Goal: Find specific page/section: Find specific page/section

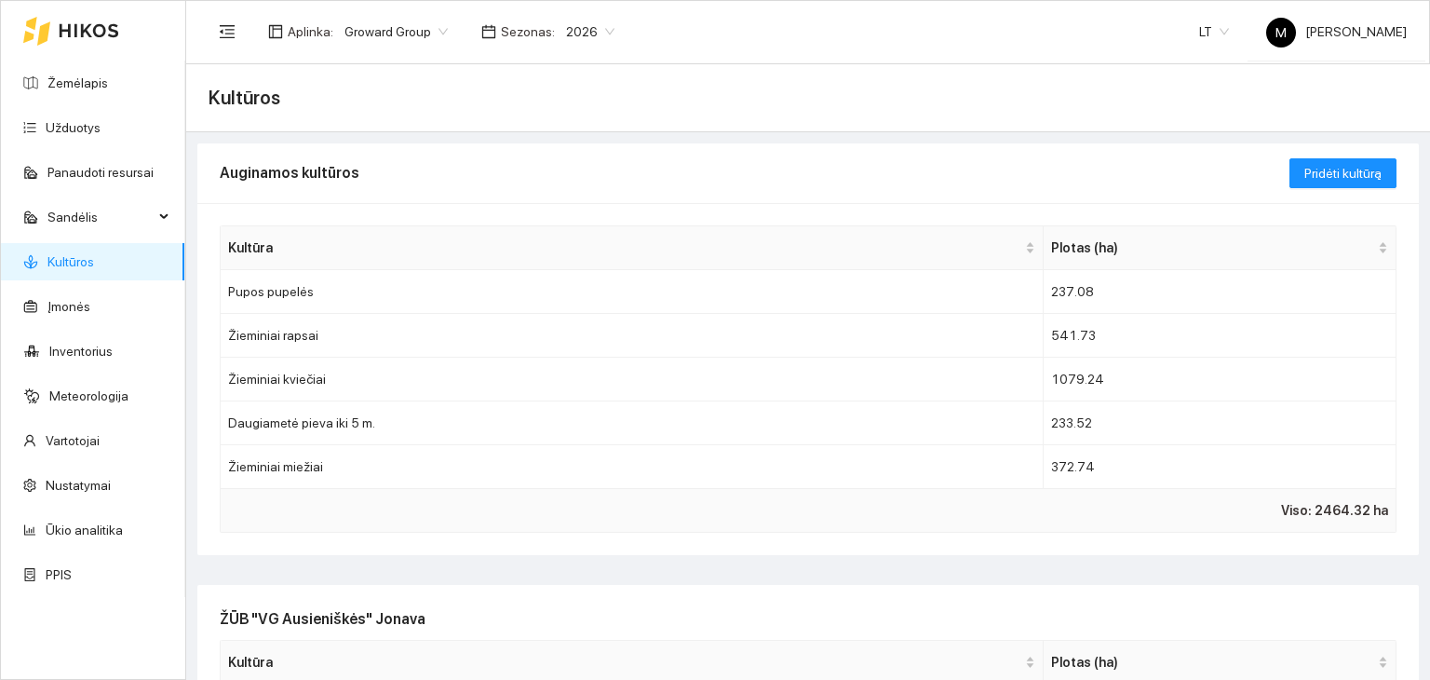
click at [83, 264] on link "Kultūros" at bounding box center [70, 261] width 47 height 15
click at [582, 20] on span "2026" at bounding box center [590, 32] width 48 height 28
click at [587, 208] on div "2025" at bounding box center [579, 217] width 47 height 20
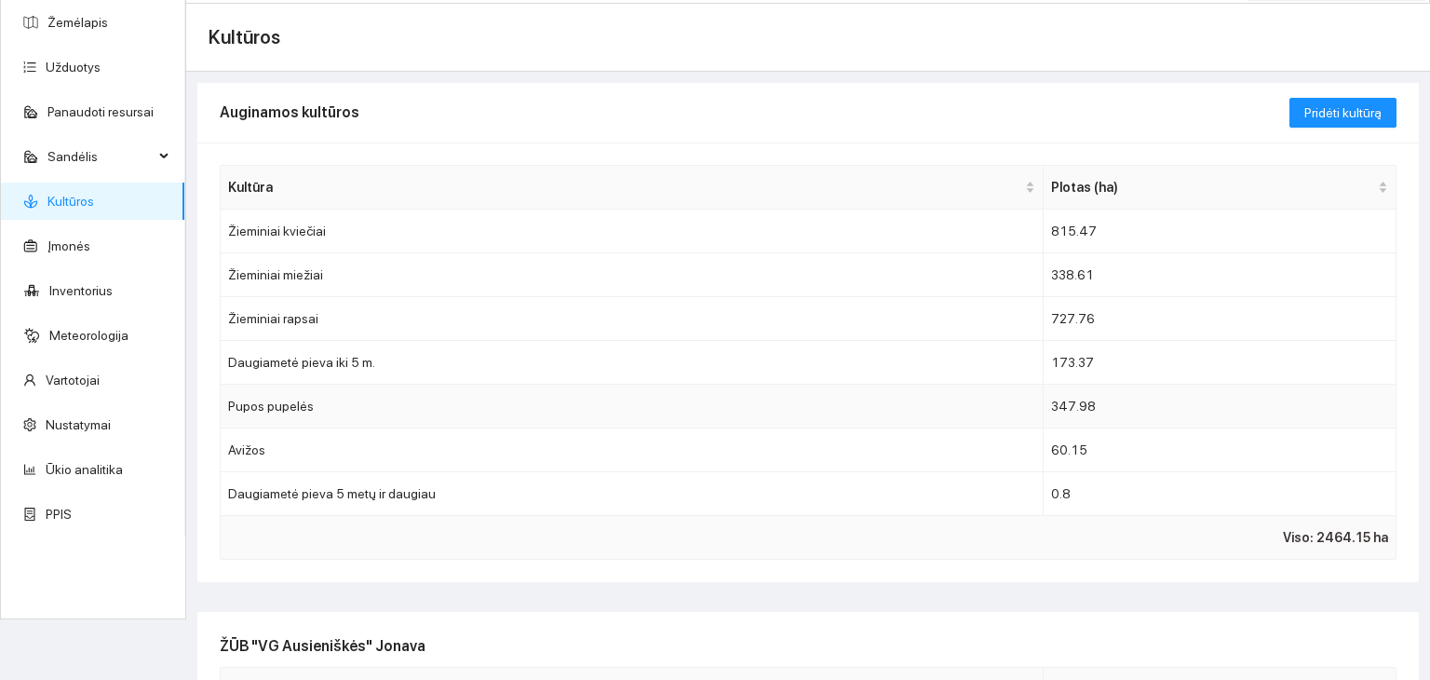
scroll to position [93, 0]
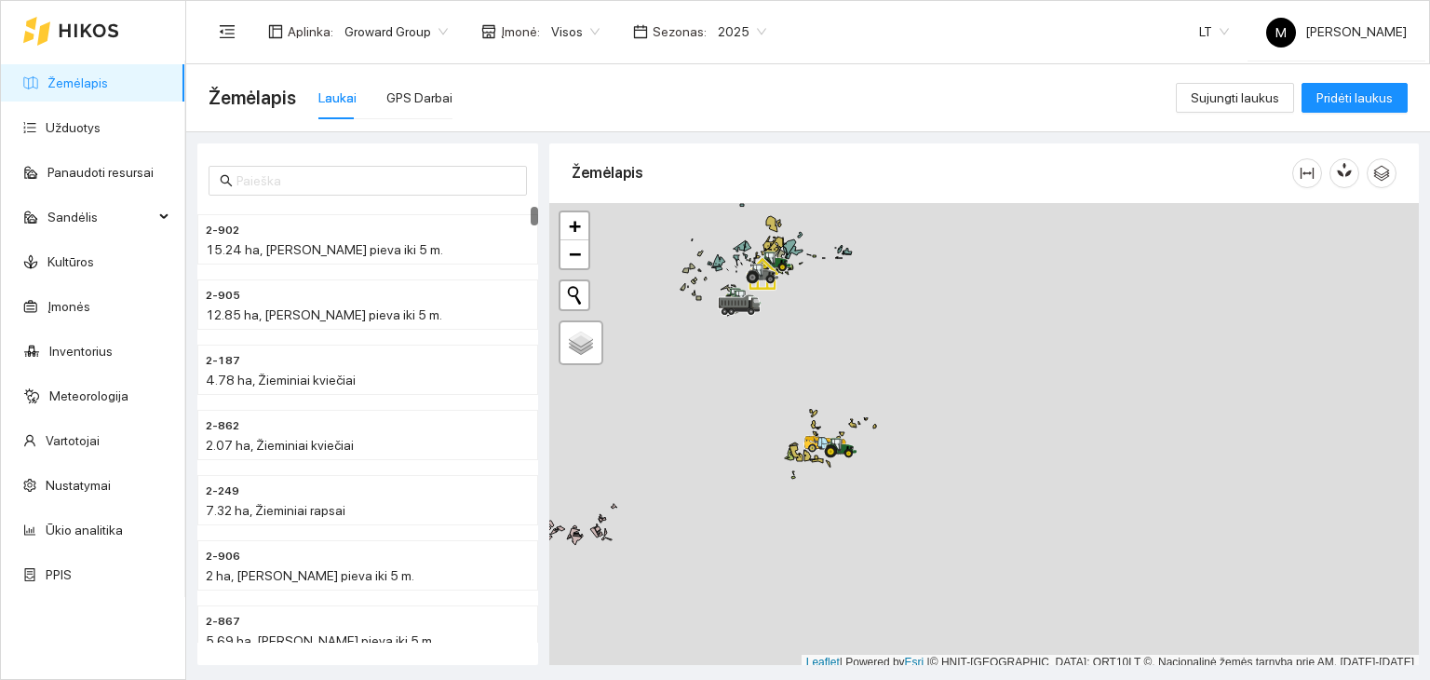
scroll to position [5, 0]
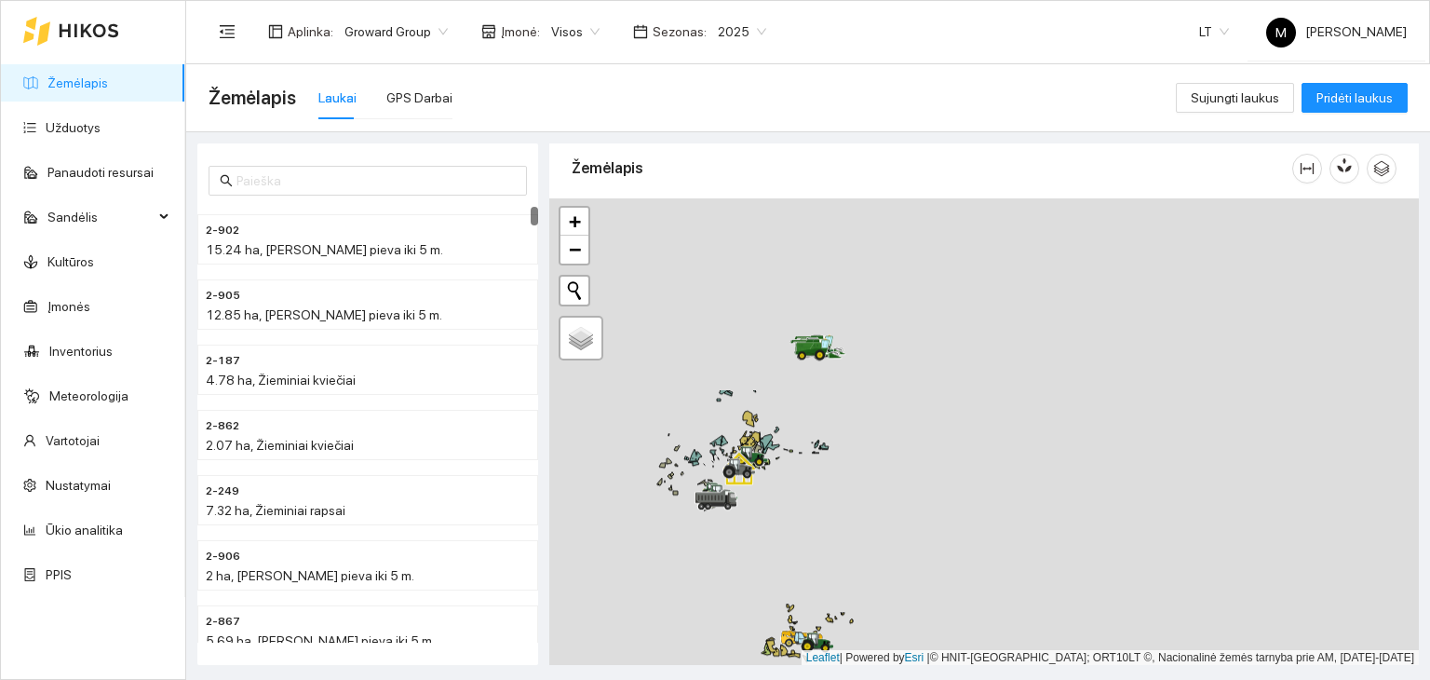
drag, startPoint x: 808, startPoint y: 255, endPoint x: 760, endPoint y: 416, distance: 168.2
click at [788, 493] on div at bounding box center [984, 431] width 870 height 467
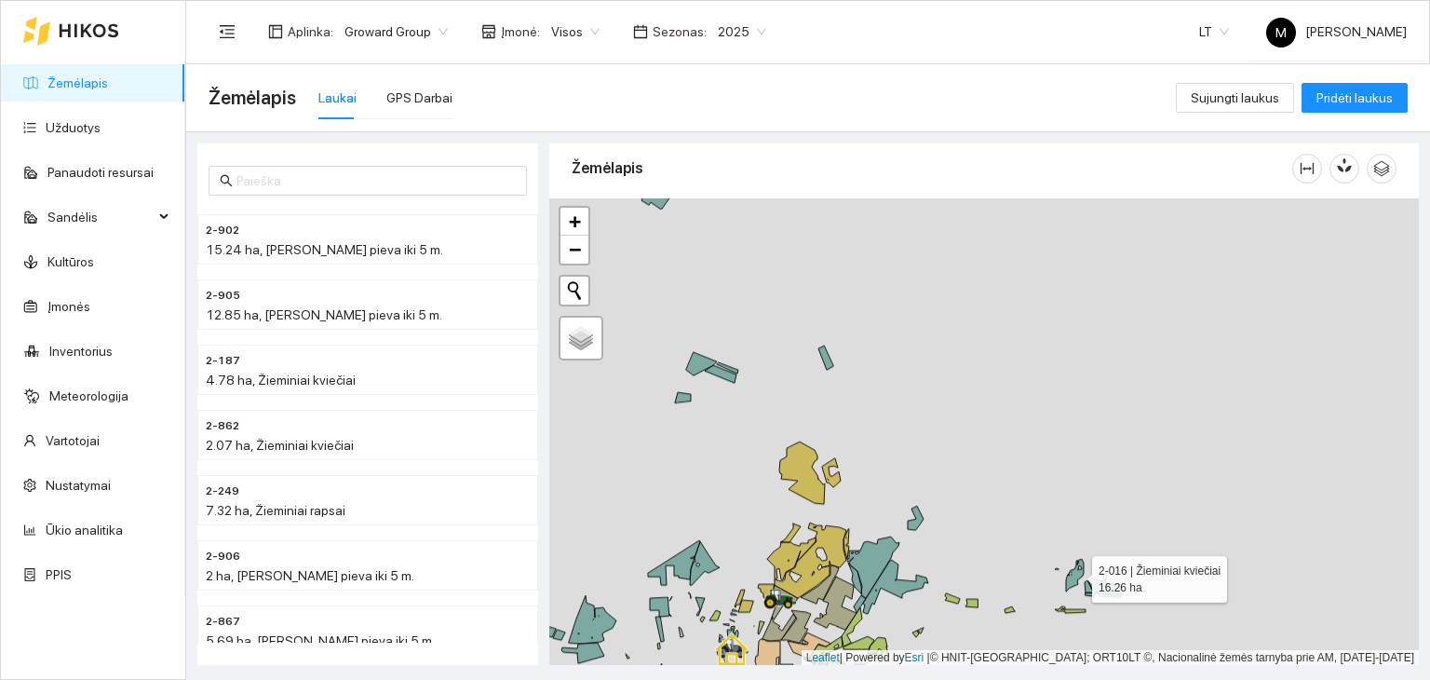
click at [1072, 578] on icon at bounding box center [1075, 575] width 18 height 33
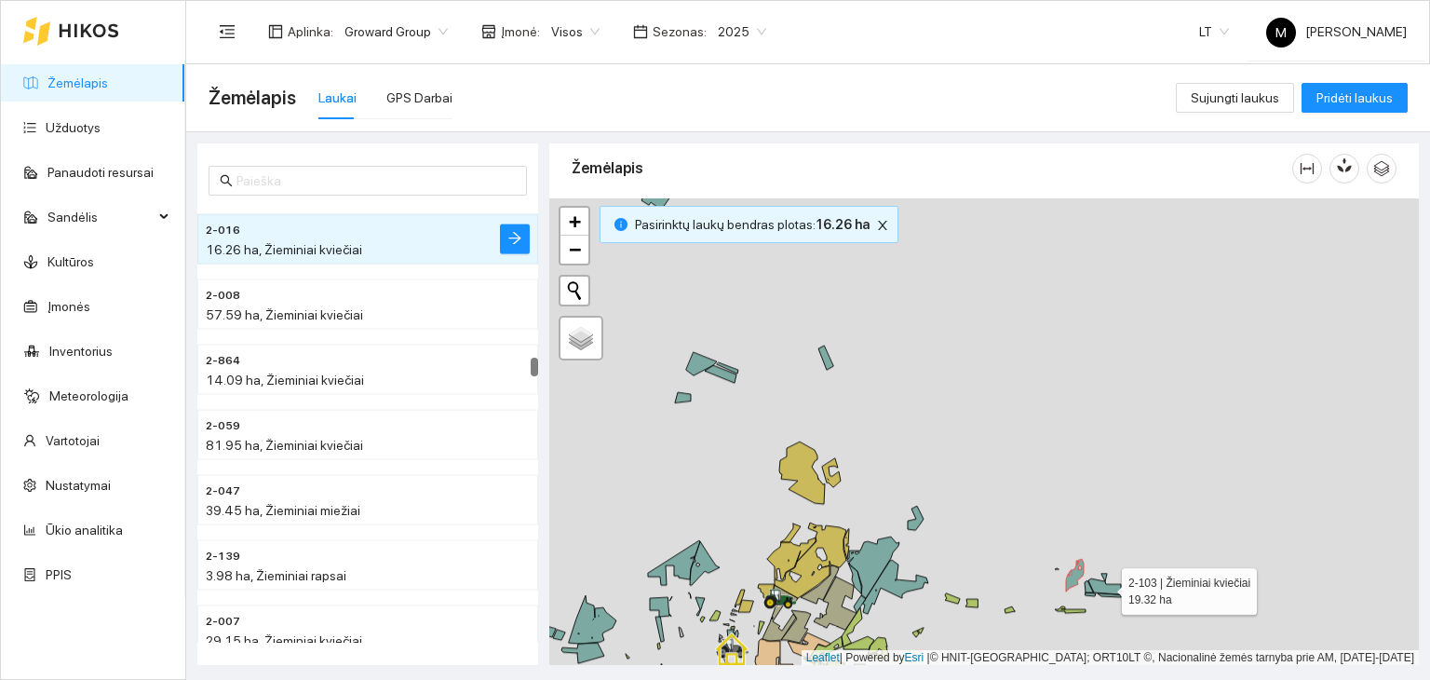
click at [1099, 587] on icon at bounding box center [1104, 583] width 33 height 20
click at [1089, 587] on icon at bounding box center [1089, 586] width 8 height 12
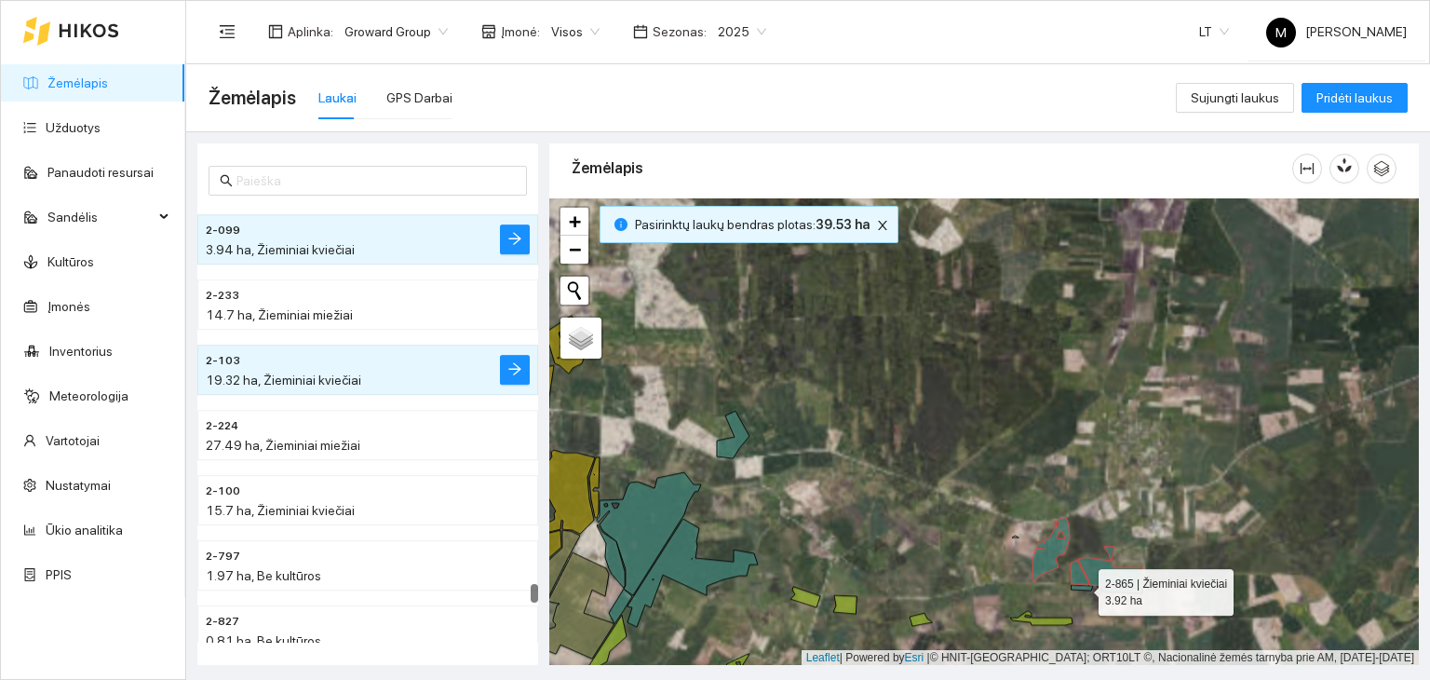
click at [1081, 588] on icon at bounding box center [1107, 589] width 71 height 8
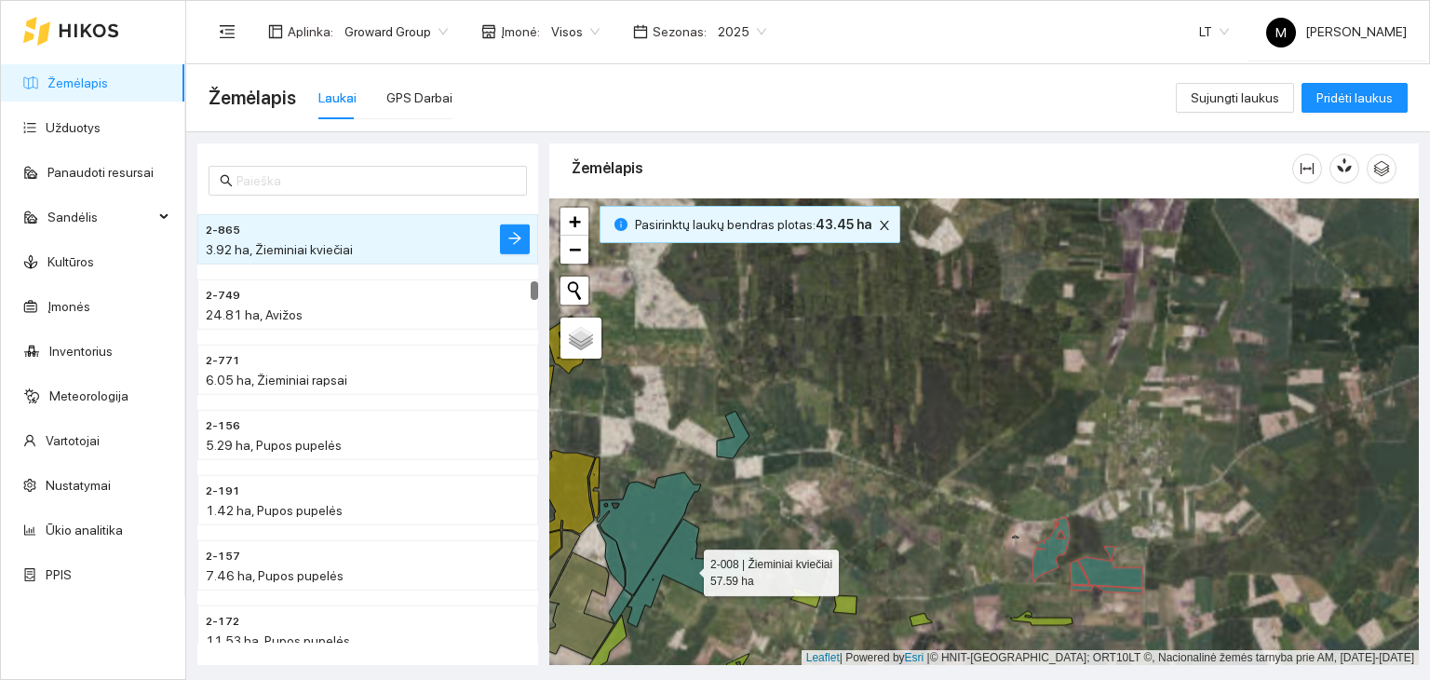
click at [676, 557] on icon at bounding box center [692, 573] width 130 height 108
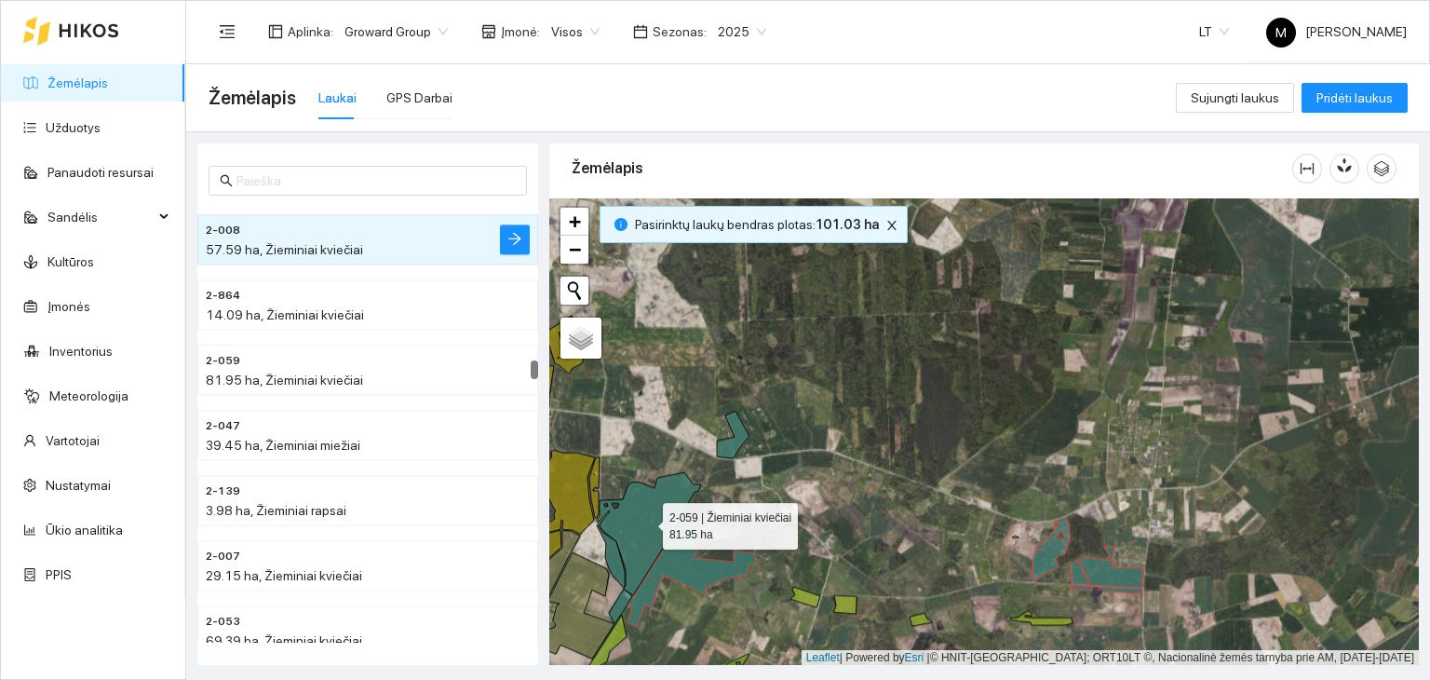
click at [651, 537] on icon at bounding box center [649, 533] width 104 height 123
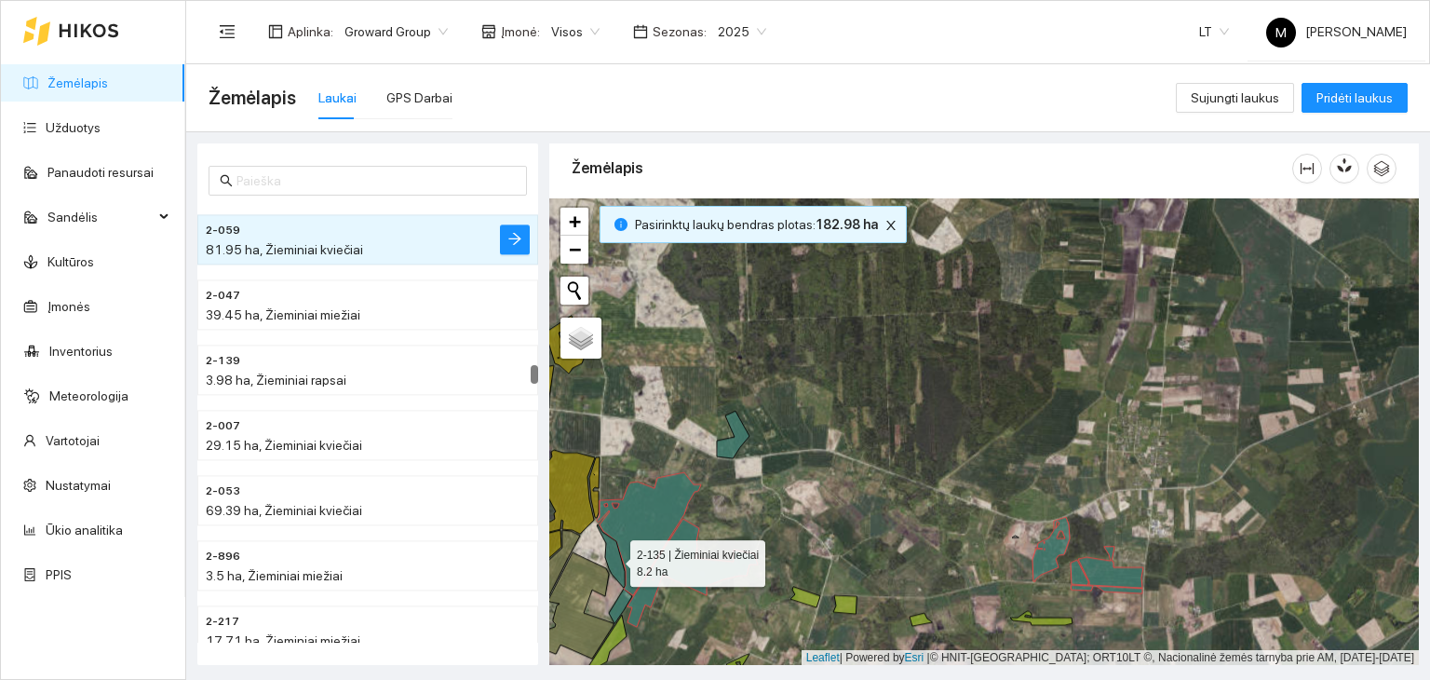
click at [614, 556] on icon at bounding box center [611, 555] width 28 height 63
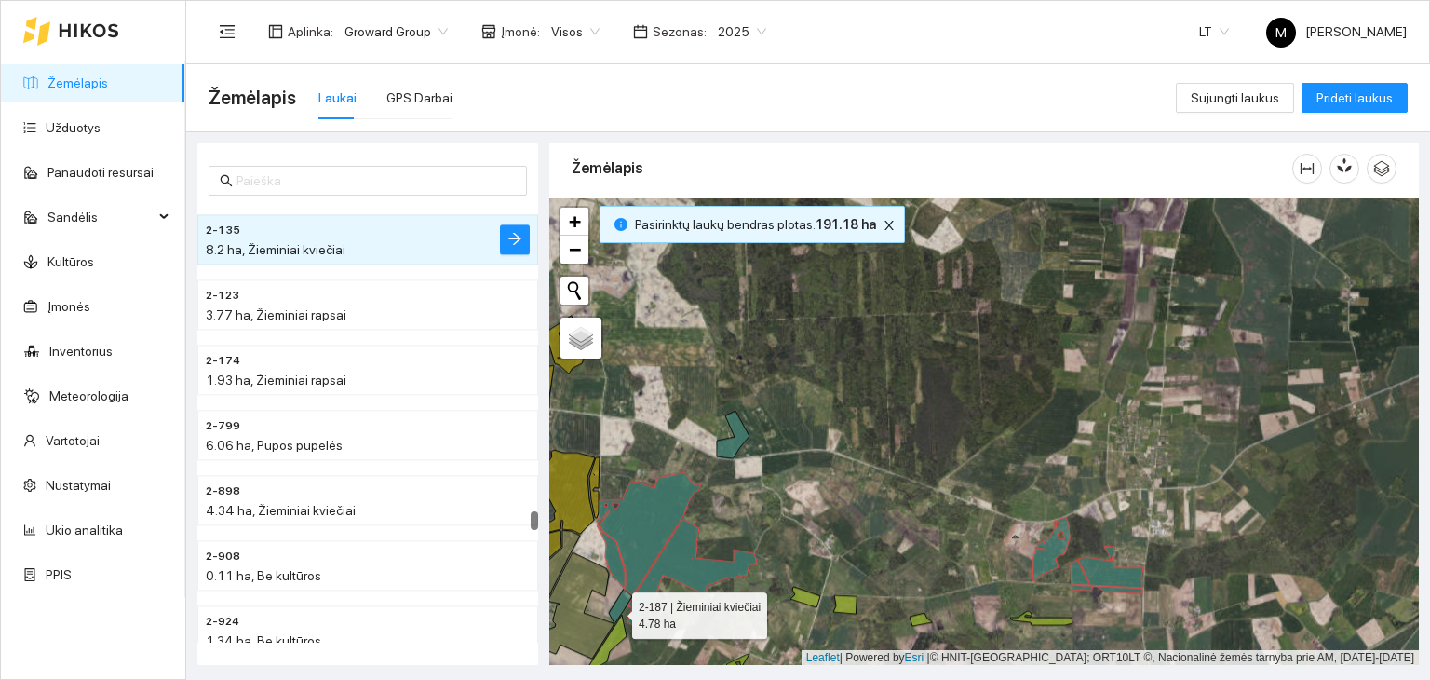
click at [615, 610] on icon at bounding box center [620, 605] width 23 height 34
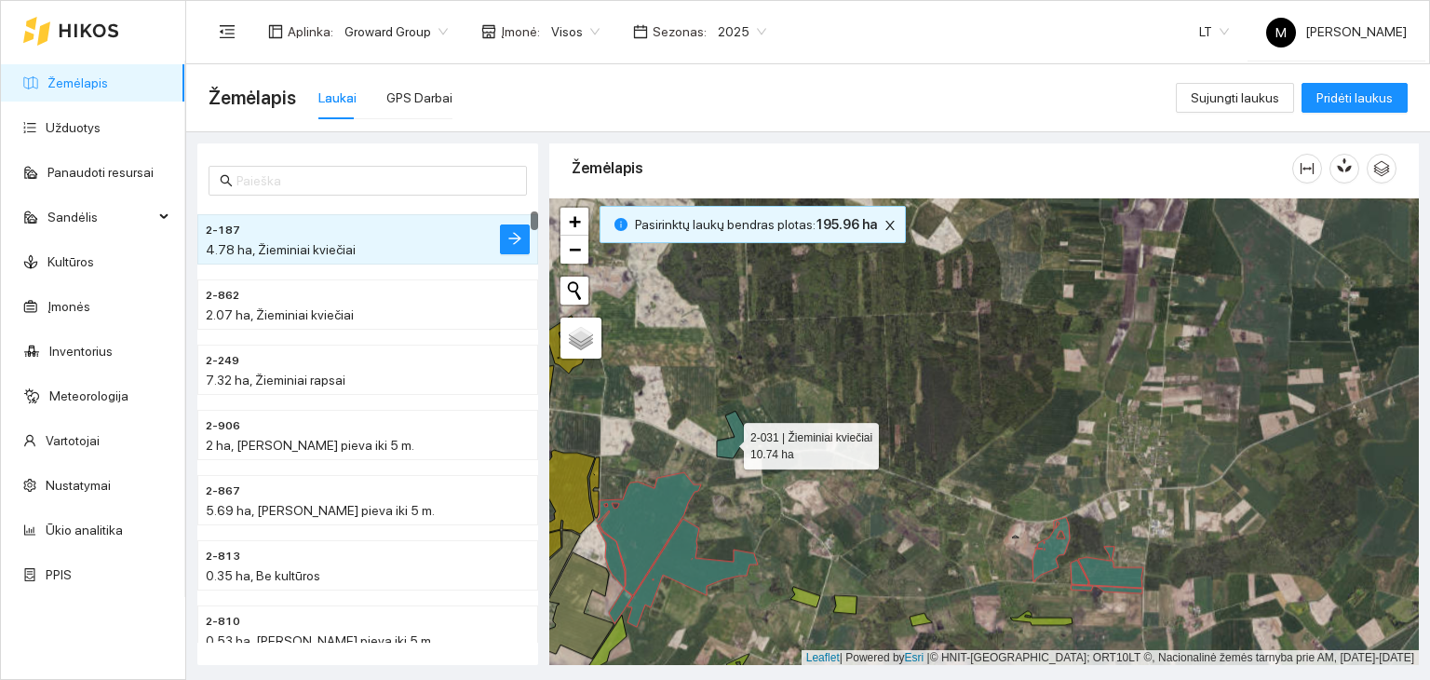
click at [727, 440] on icon at bounding box center [733, 434] width 33 height 47
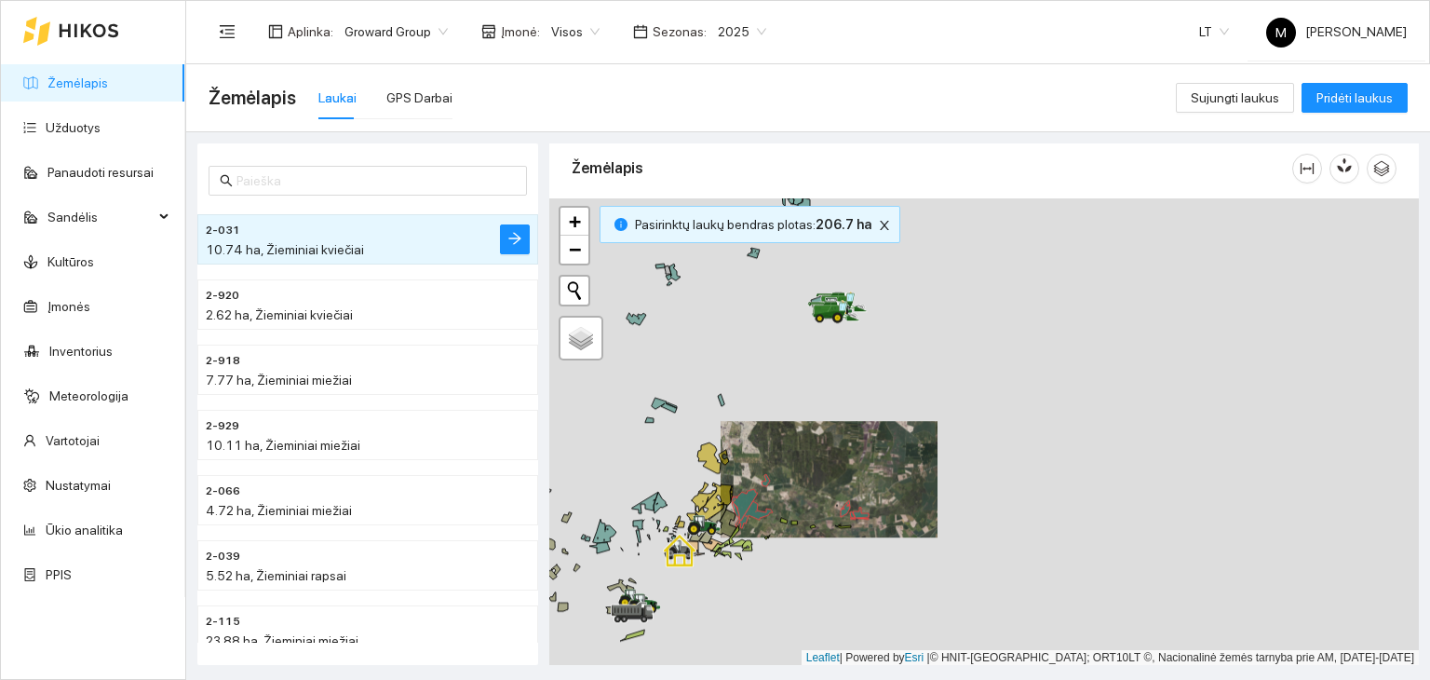
drag, startPoint x: 661, startPoint y: 365, endPoint x: 752, endPoint y: 408, distance: 100.8
click at [752, 408] on div at bounding box center [984, 431] width 870 height 467
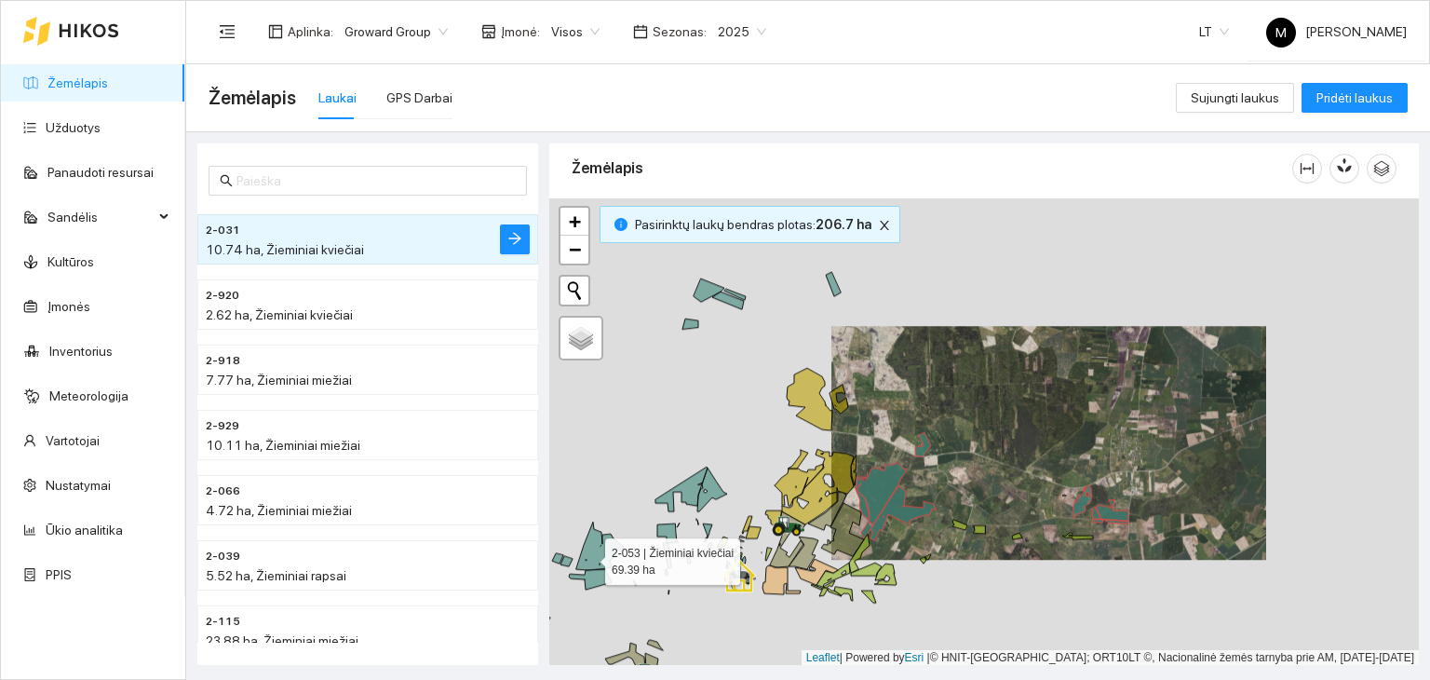
click at [589, 556] on icon at bounding box center [599, 545] width 47 height 48
click at [592, 574] on icon at bounding box center [590, 579] width 43 height 20
click at [568, 559] on icon at bounding box center [566, 561] width 12 height 10
click at [557, 557] on icon at bounding box center [557, 558] width 11 height 10
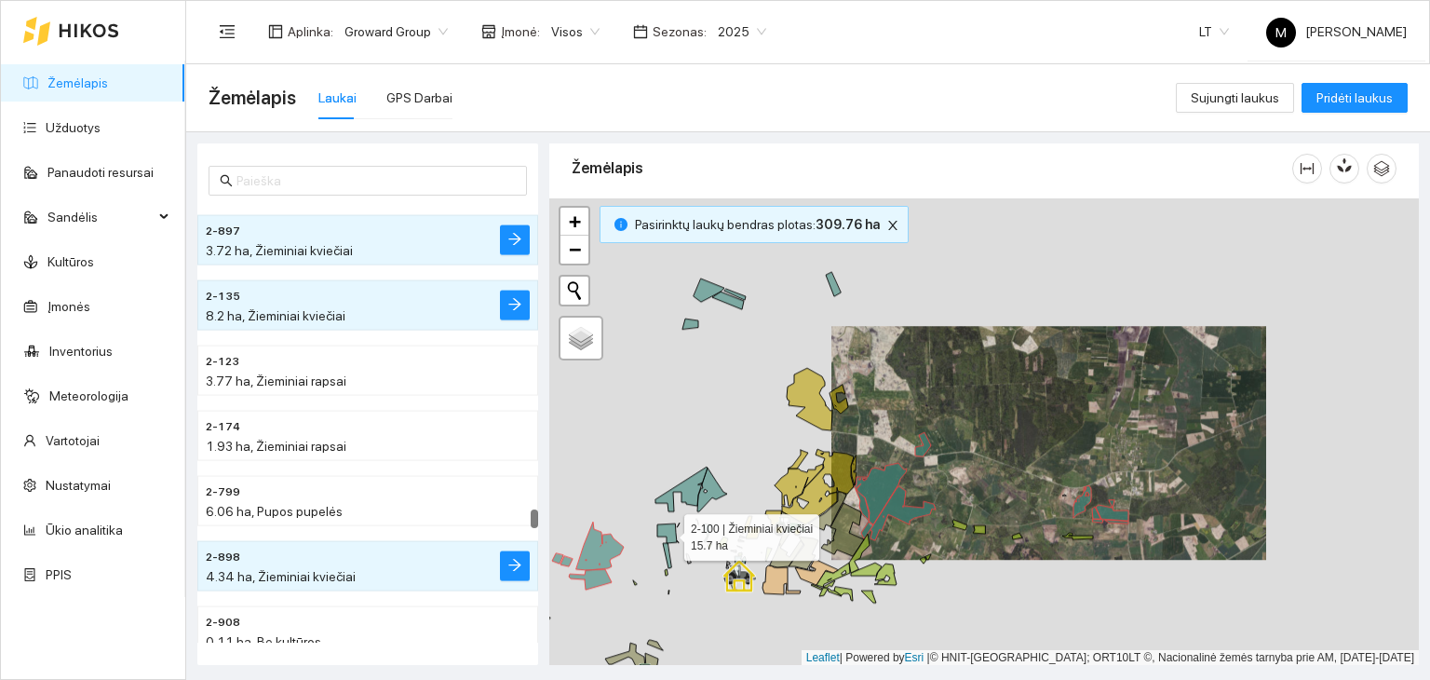
click at [667, 536] on icon at bounding box center [667, 533] width 20 height 20
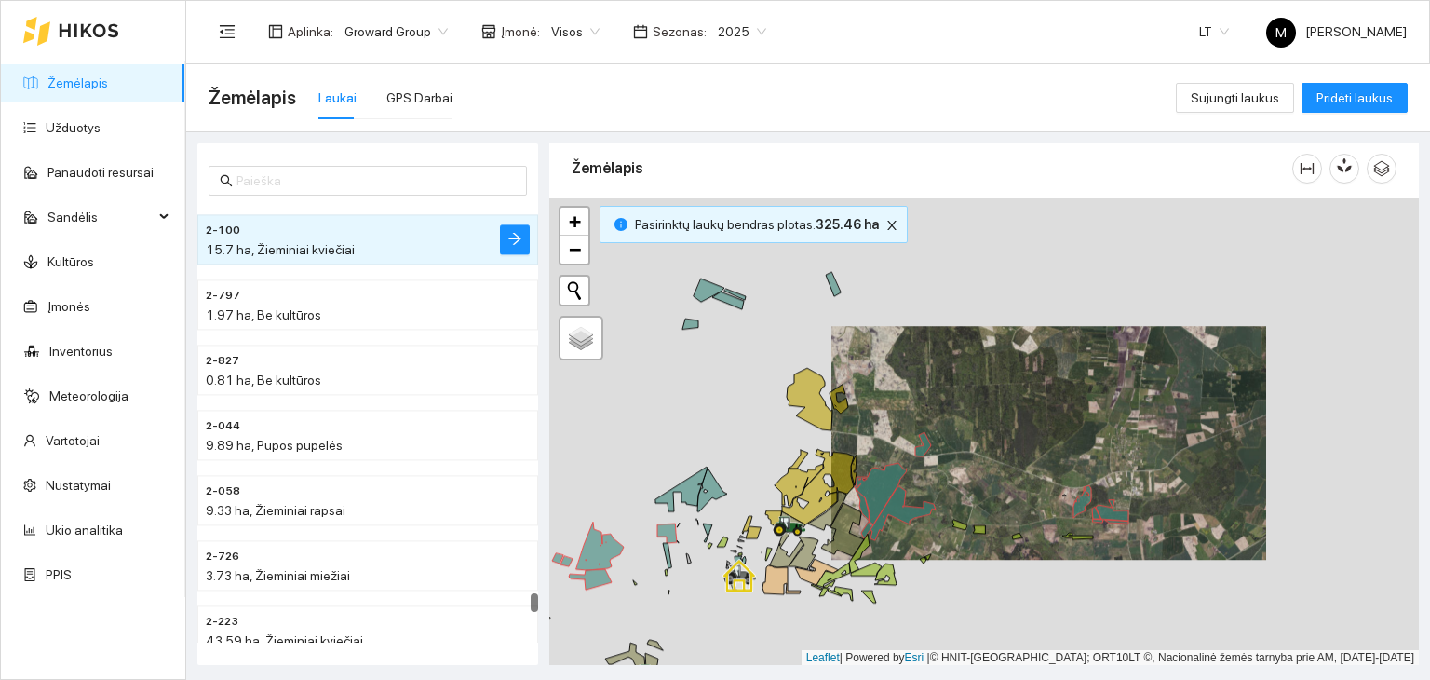
click at [663, 552] on div at bounding box center [984, 431] width 870 height 467
click at [667, 559] on icon at bounding box center [667, 555] width 8 height 25
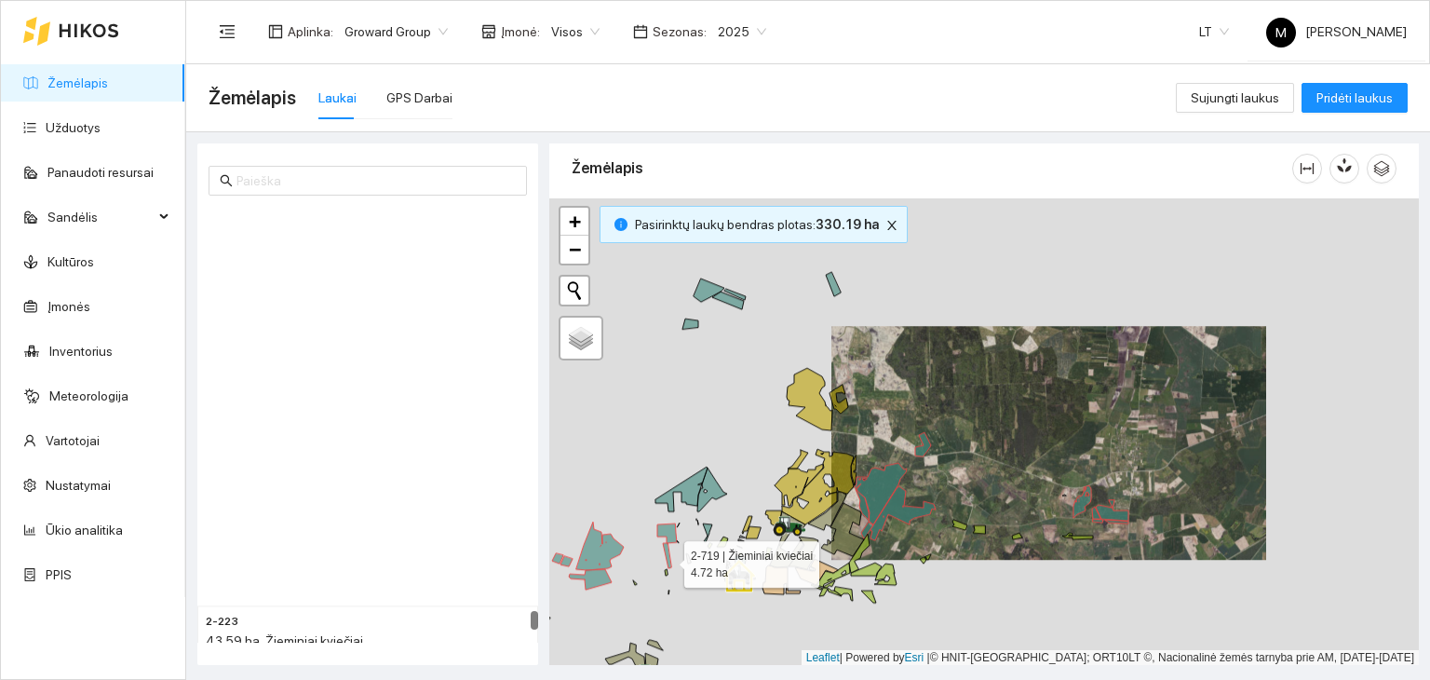
scroll to position [10605, 0]
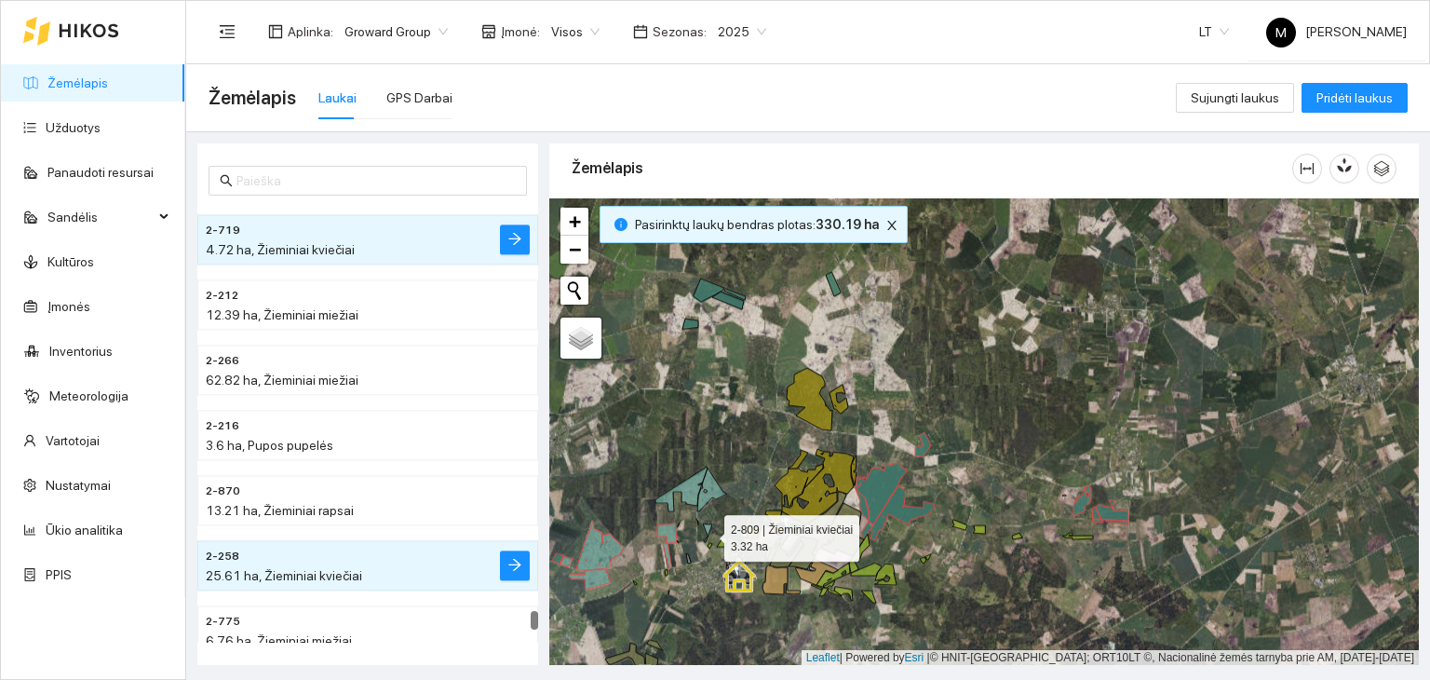
click at [708, 533] on icon at bounding box center [707, 532] width 9 height 19
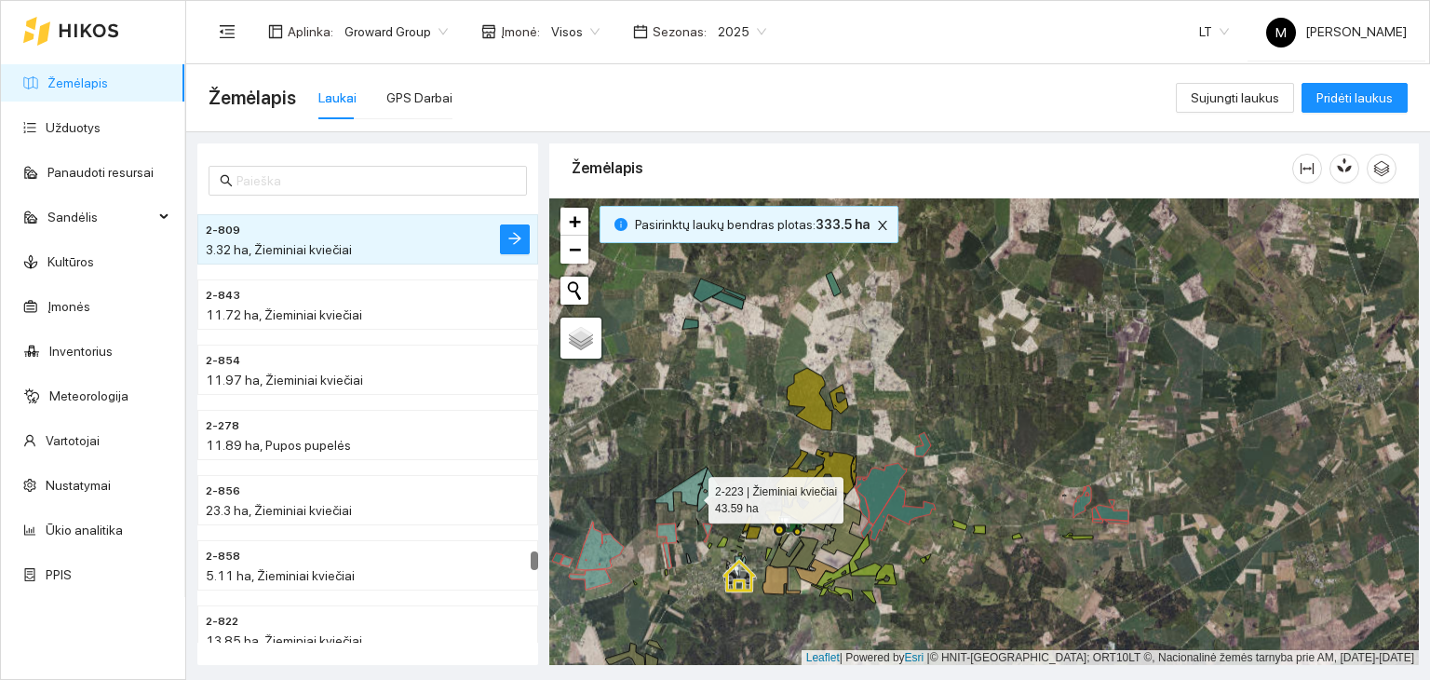
click at [692, 490] on icon at bounding box center [681, 488] width 52 height 45
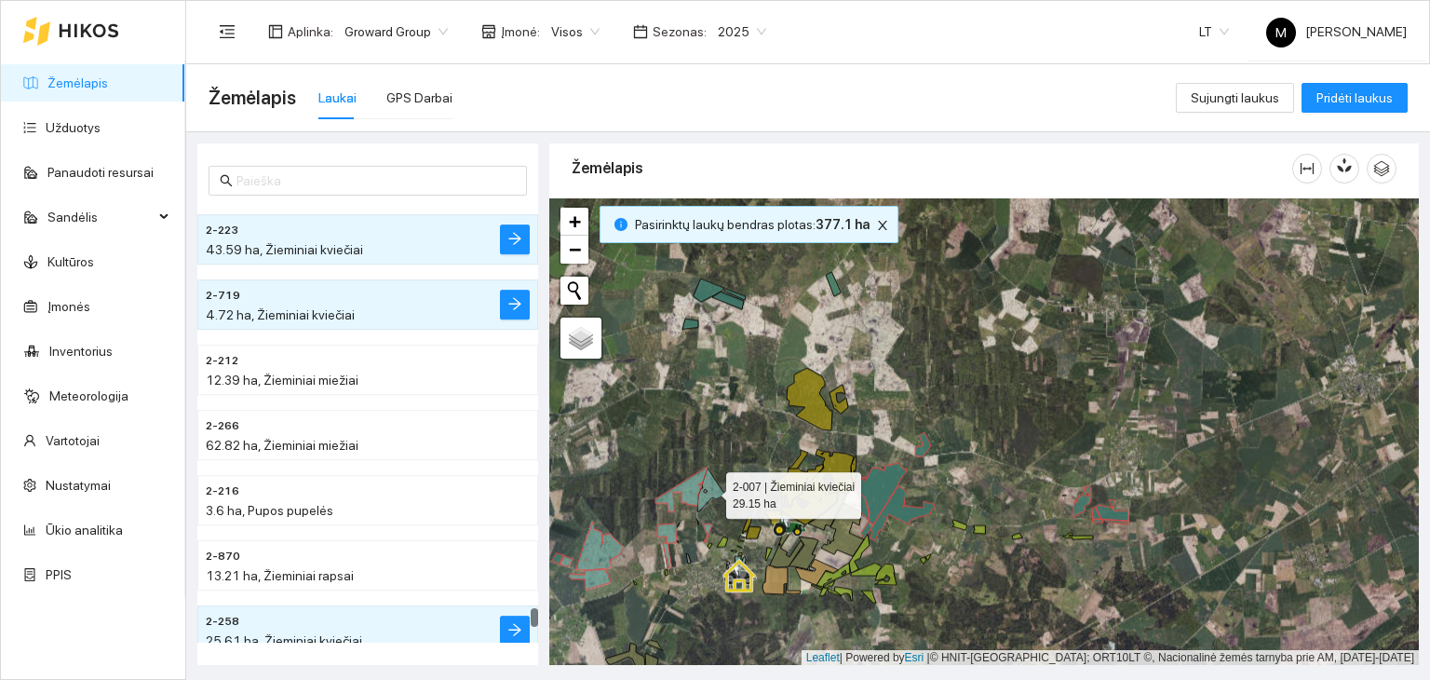
click at [702, 499] on icon at bounding box center [712, 489] width 30 height 44
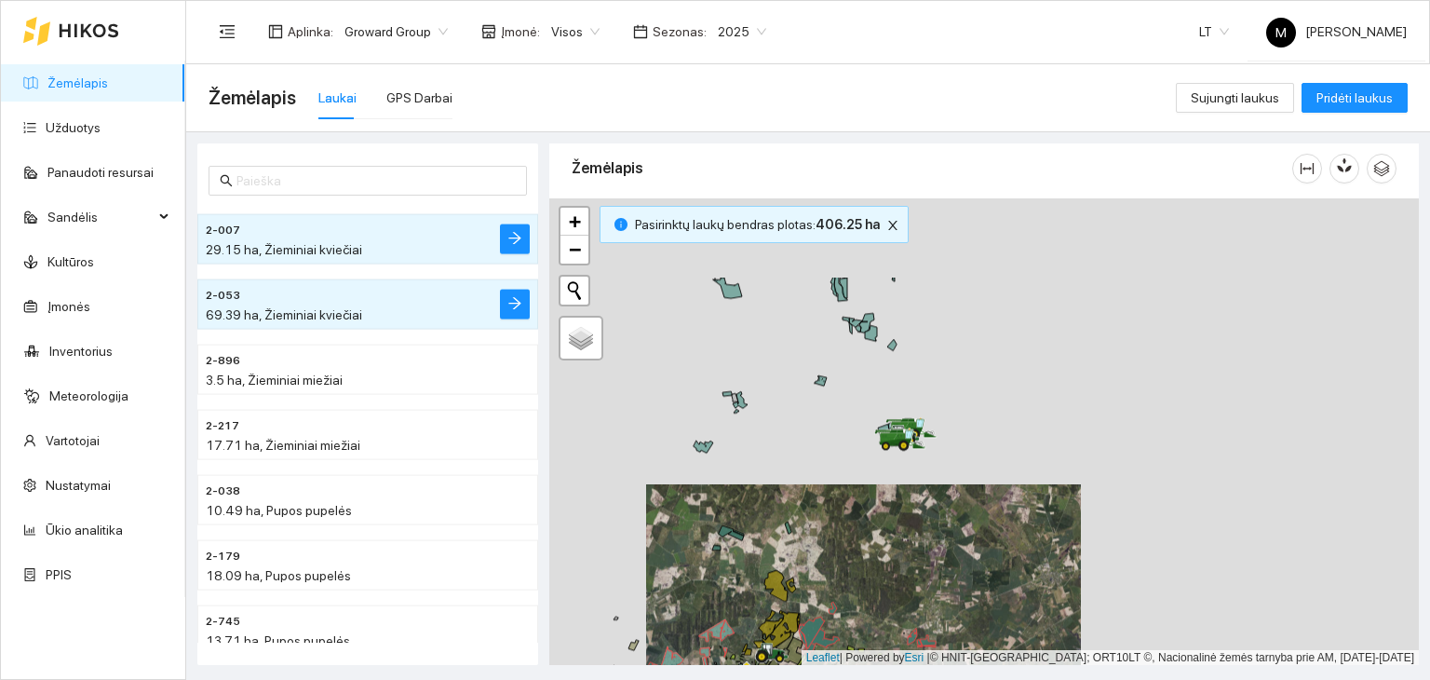
drag, startPoint x: 796, startPoint y: 362, endPoint x: 760, endPoint y: 513, distance: 155.1
click at [761, 513] on div at bounding box center [984, 431] width 870 height 467
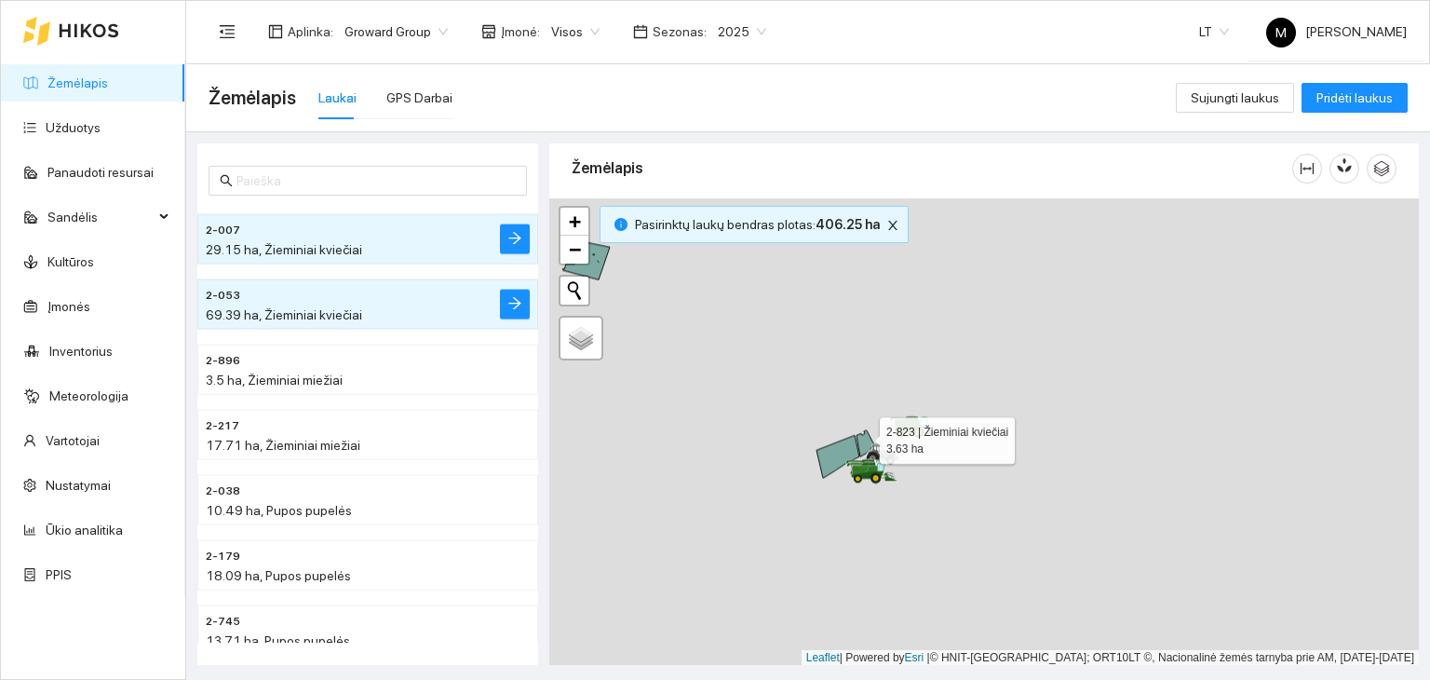
click at [863, 435] on icon at bounding box center [865, 443] width 18 height 26
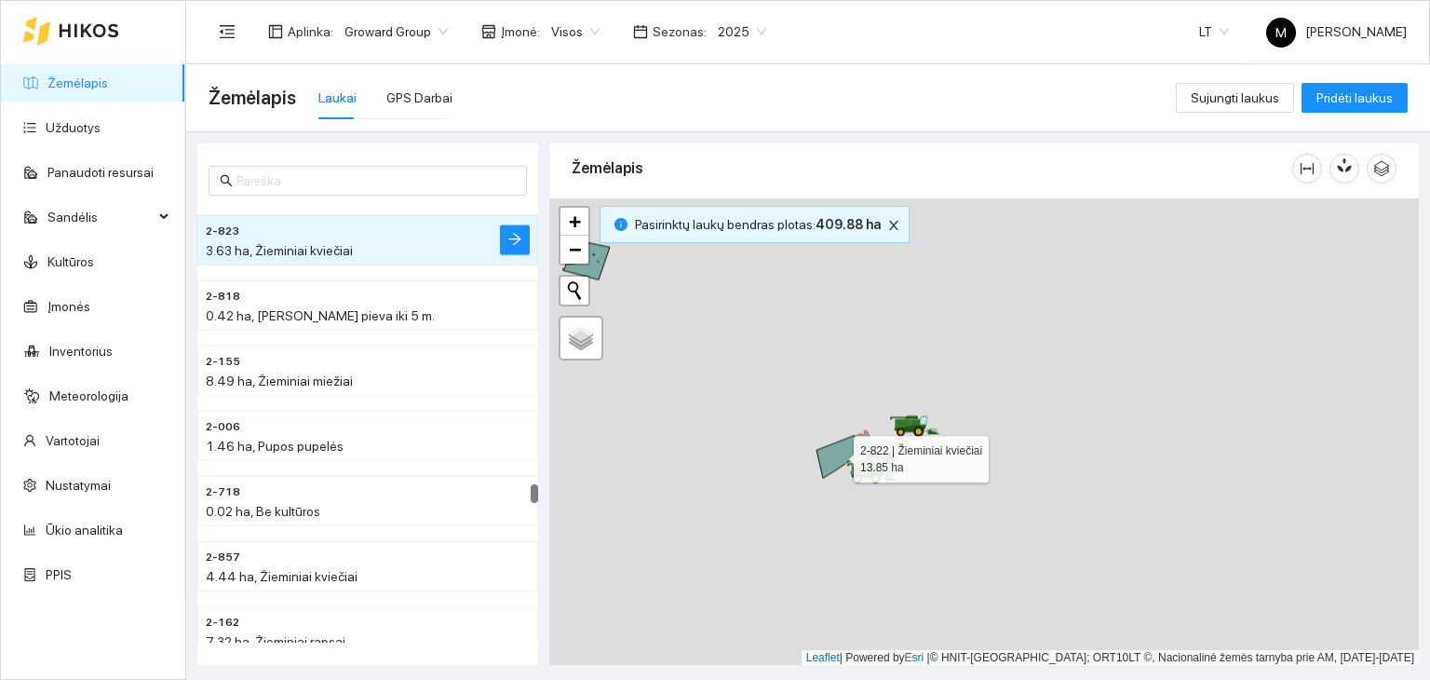
click at [837, 446] on icon at bounding box center [837, 456] width 43 height 43
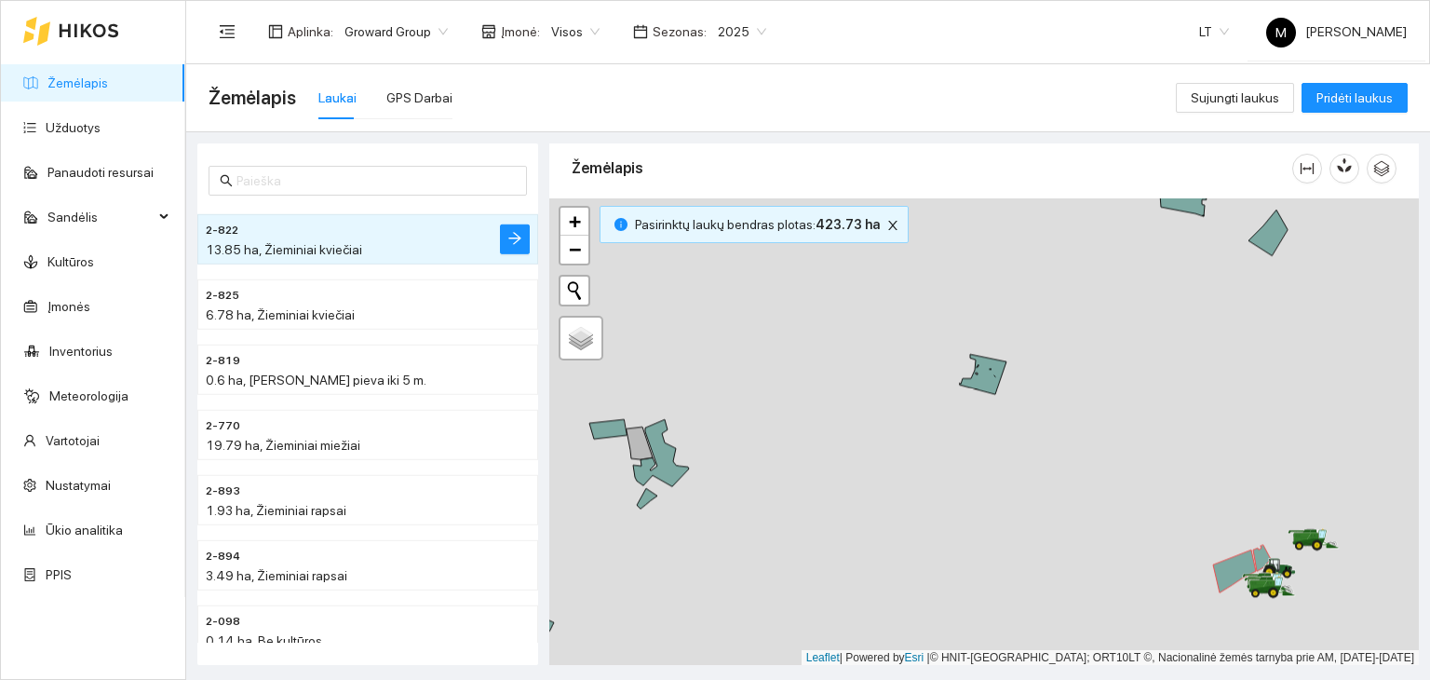
click at [612, 437] on div at bounding box center [984, 431] width 870 height 467
click at [614, 428] on icon at bounding box center [607, 429] width 37 height 20
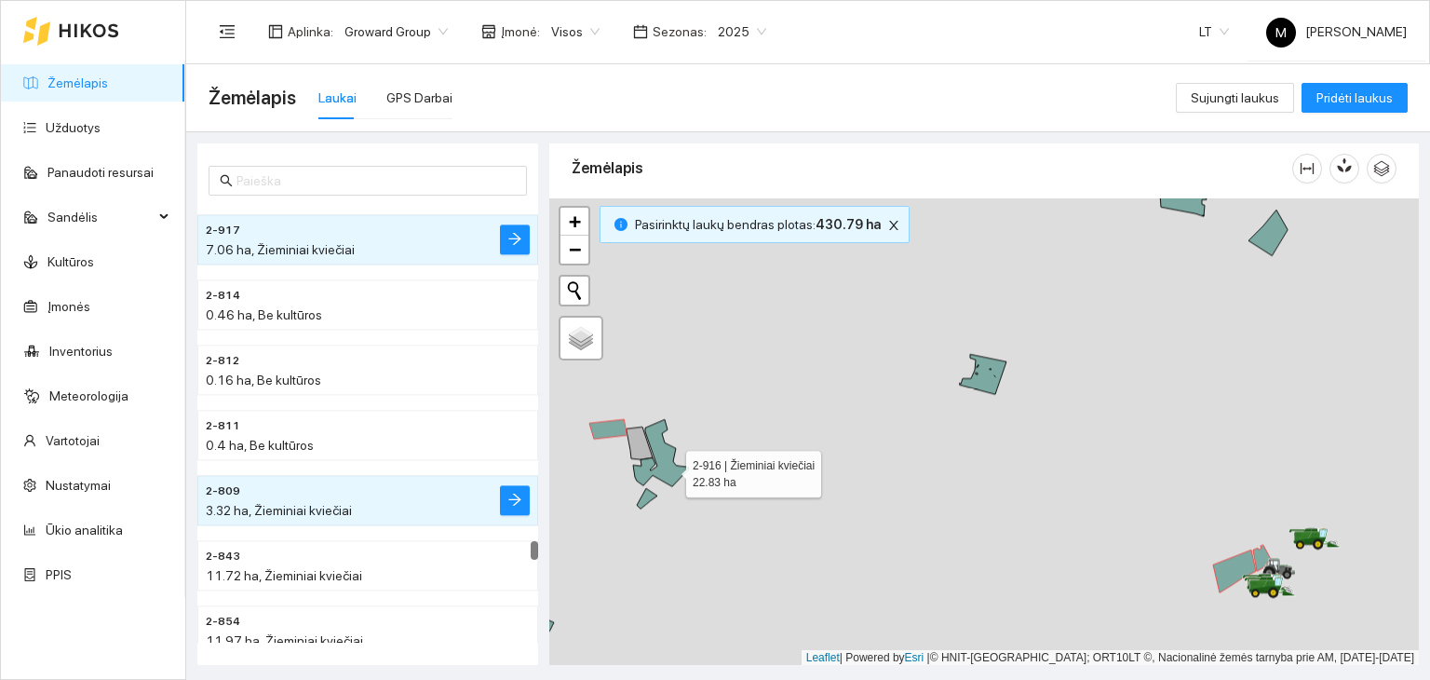
click at [670, 468] on icon at bounding box center [661, 452] width 56 height 67
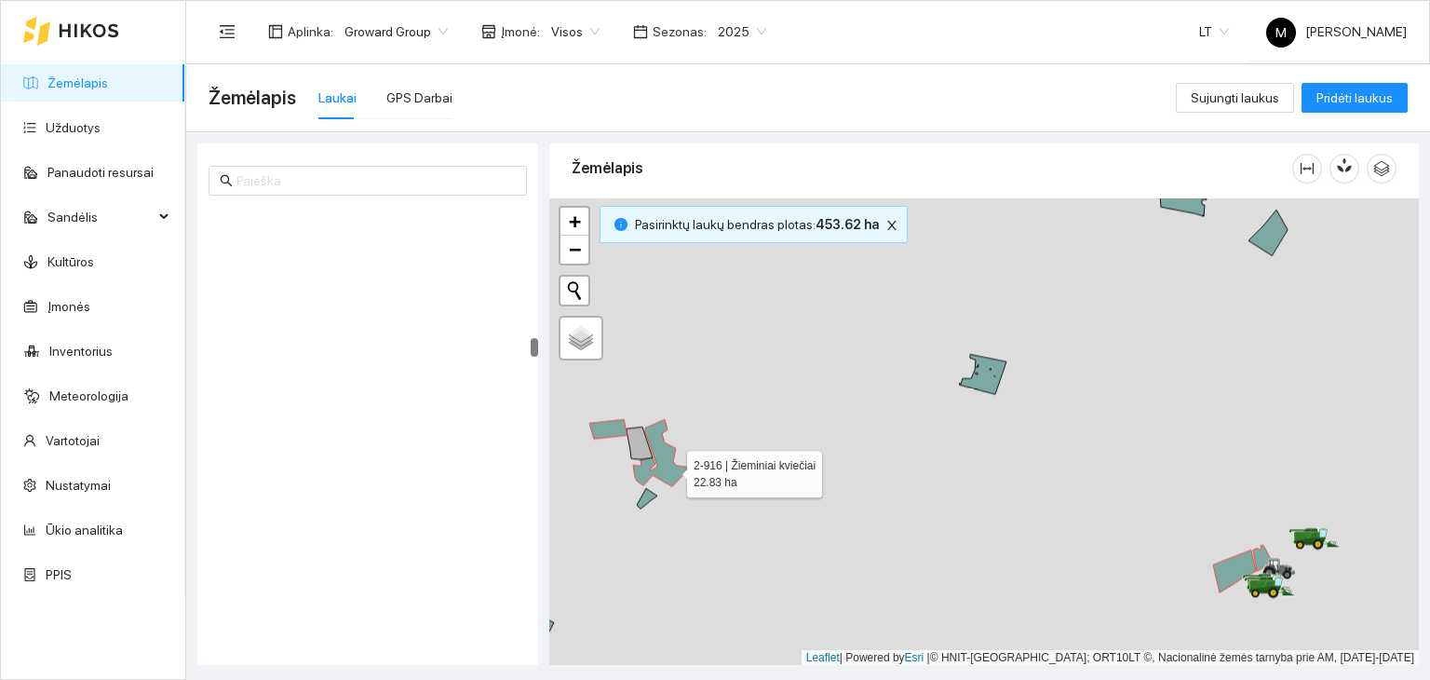
scroll to position [3449, 0]
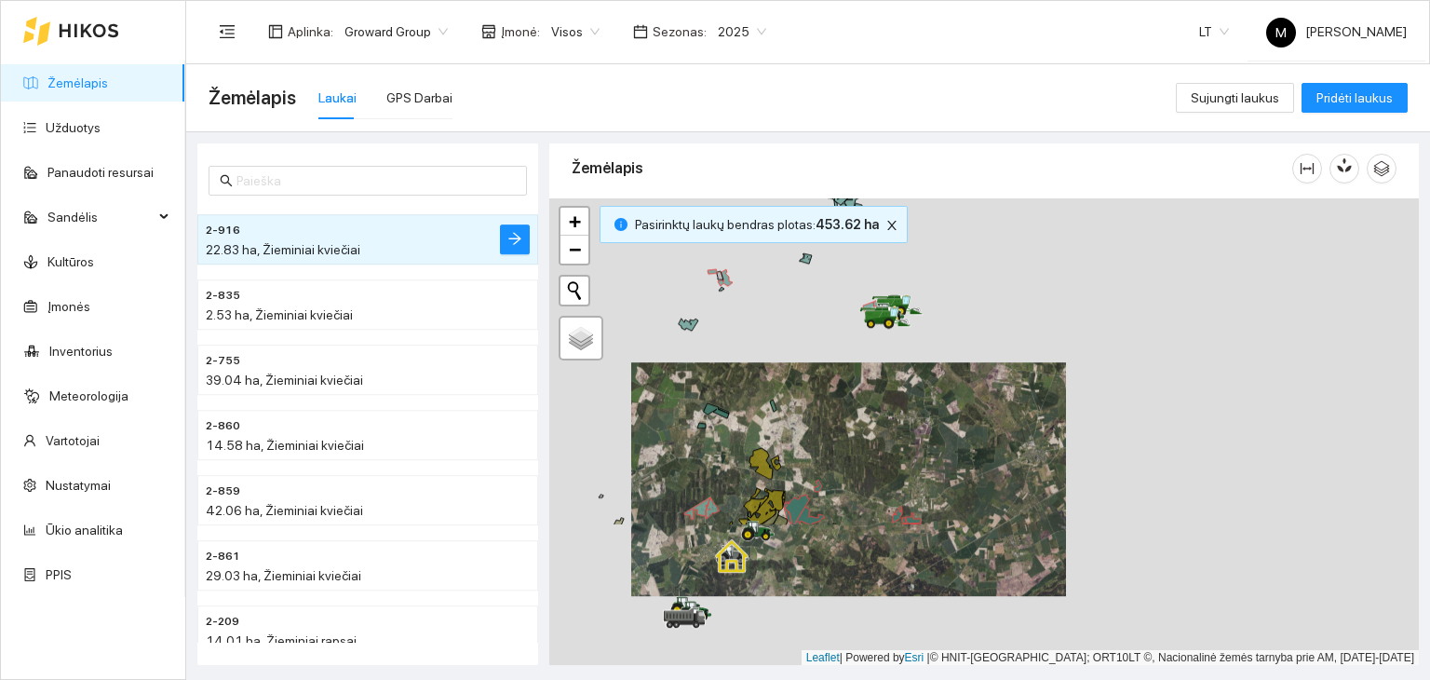
drag, startPoint x: 753, startPoint y: 506, endPoint x: 815, endPoint y: 338, distance: 179.4
click at [815, 338] on div at bounding box center [984, 431] width 870 height 467
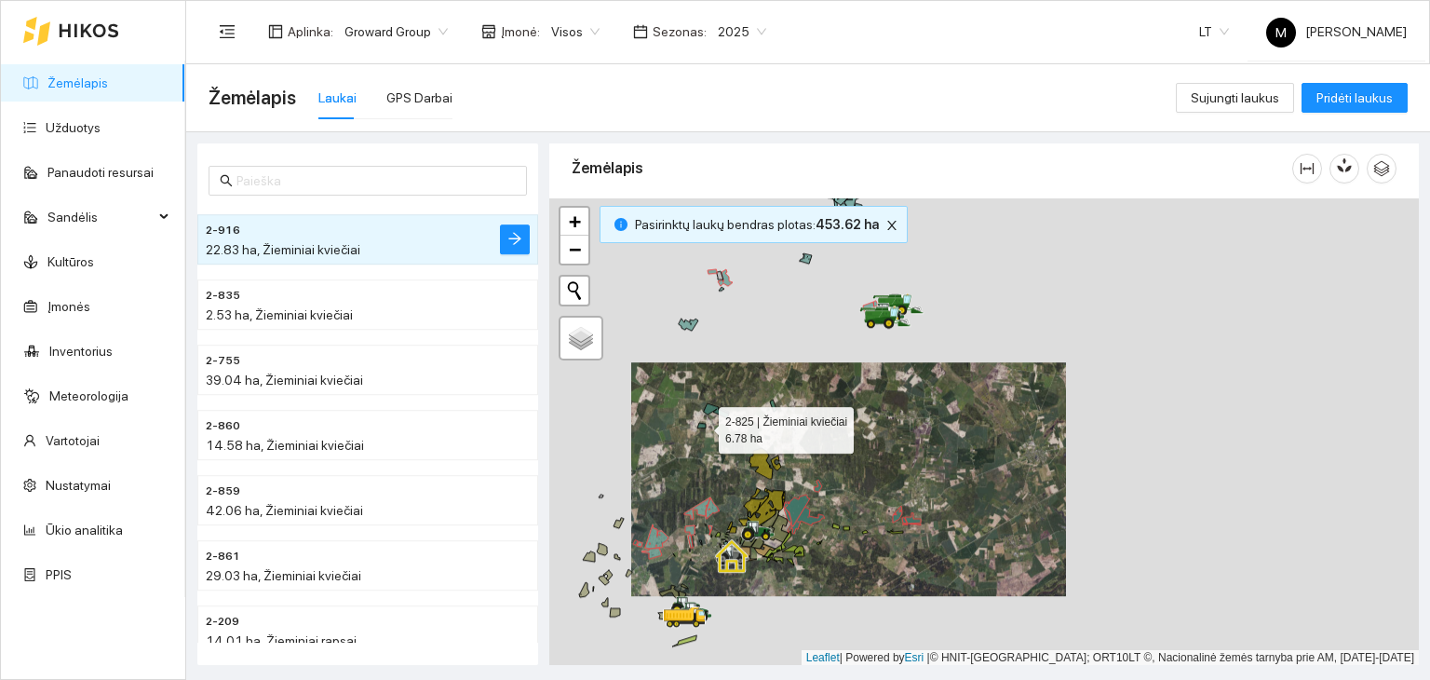
click at [702, 424] on icon at bounding box center [701, 425] width 8 height 5
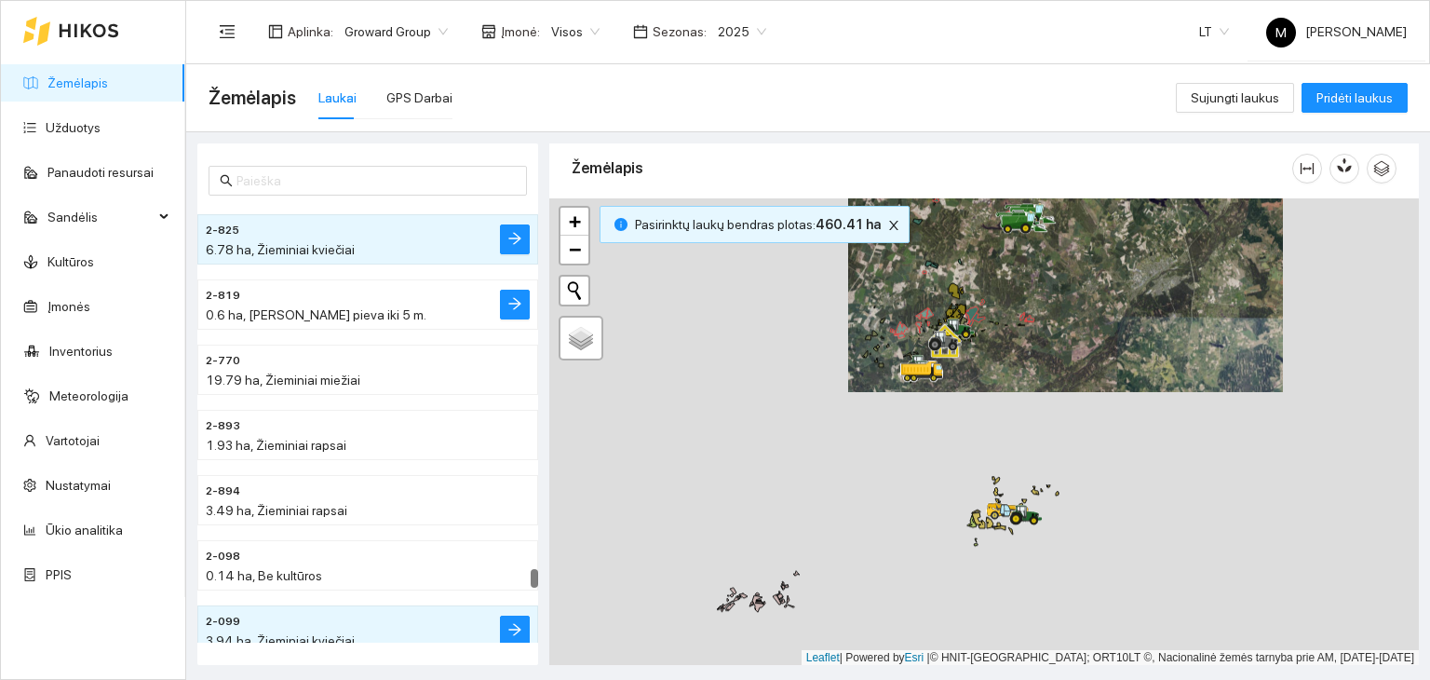
scroll to position [9224, 0]
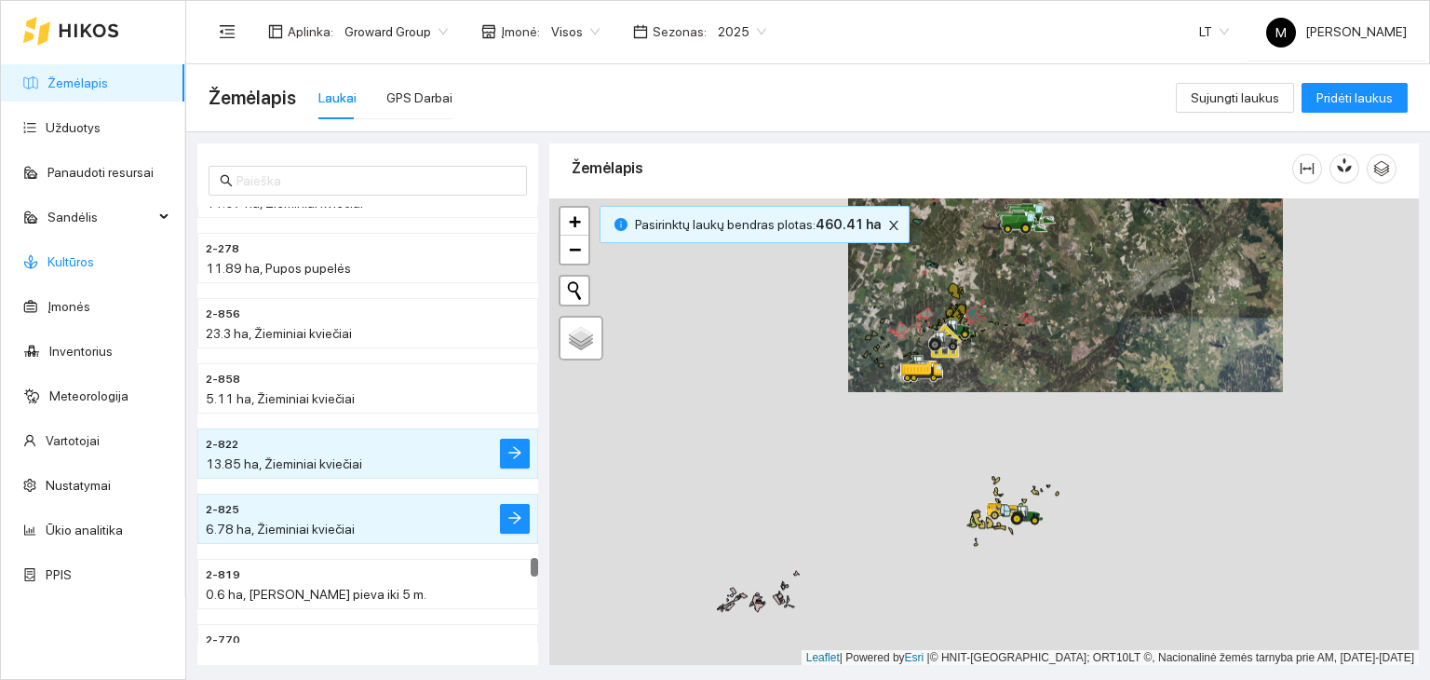
click at [52, 259] on link "Kultūros" at bounding box center [70, 261] width 47 height 15
